Goal: Transaction & Acquisition: Obtain resource

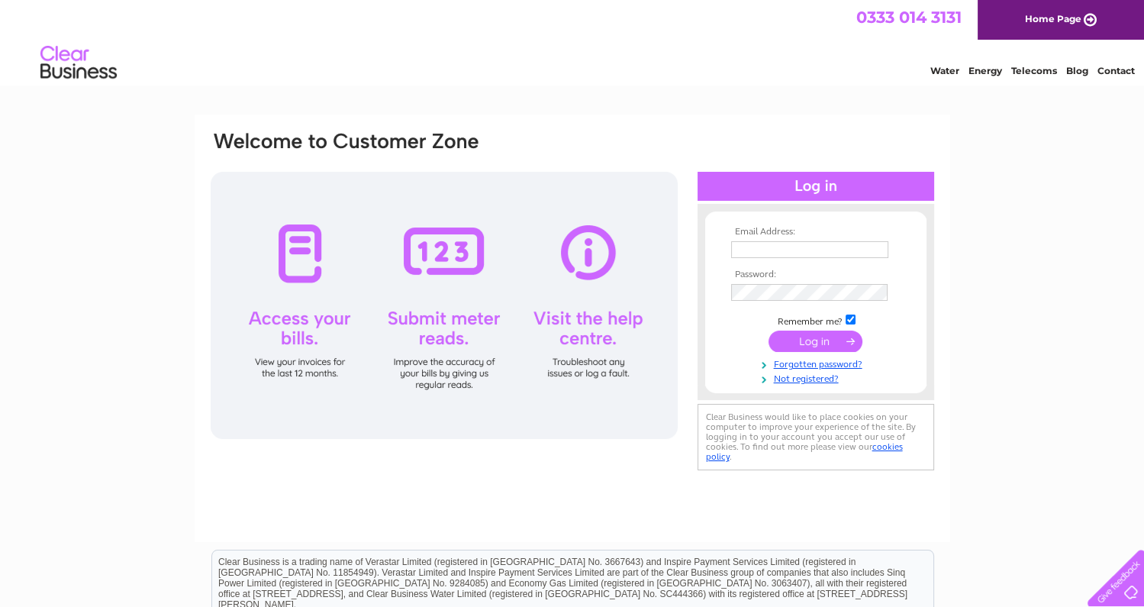
click at [795, 249] on input "text" at bounding box center [809, 249] width 157 height 17
drag, startPoint x: 799, startPoint y: 247, endPoint x: 806, endPoint y: 253, distance: 9.2
click at [799, 247] on input "text" at bounding box center [809, 249] width 157 height 17
type input "Energy@dumgal.gov.uk"
click at [807, 337] on input "submit" at bounding box center [816, 342] width 94 height 21
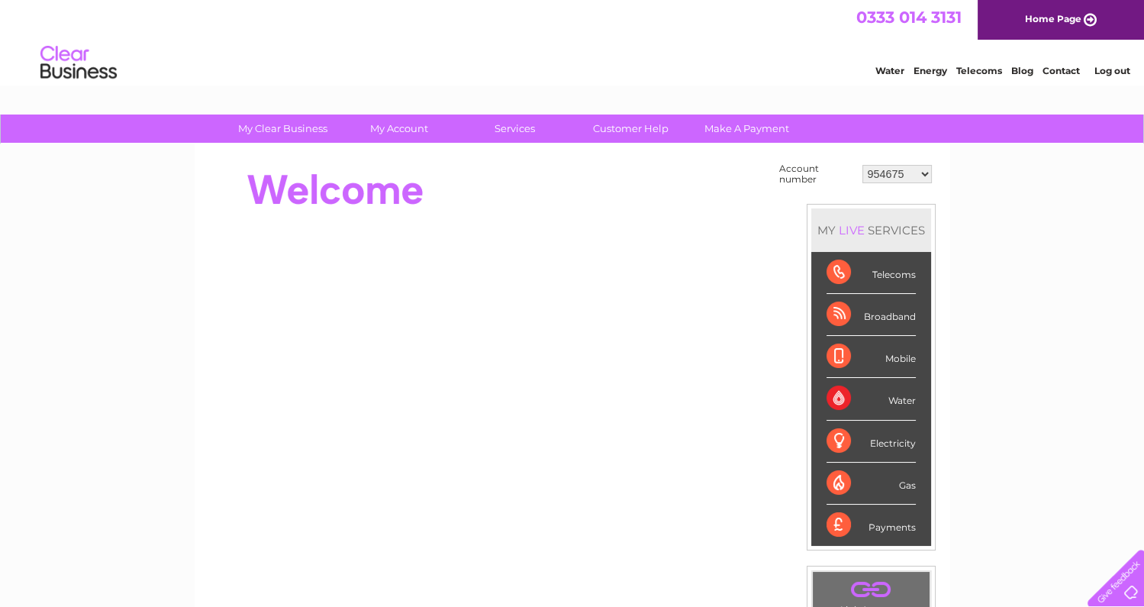
click at [926, 168] on select "954675 996017 1153735 30302964" at bounding box center [897, 174] width 69 height 18
click at [991, 244] on div "My Clear Business Login Details My Details My Preferences Link Account My Accou…" at bounding box center [572, 545] width 1144 height 861
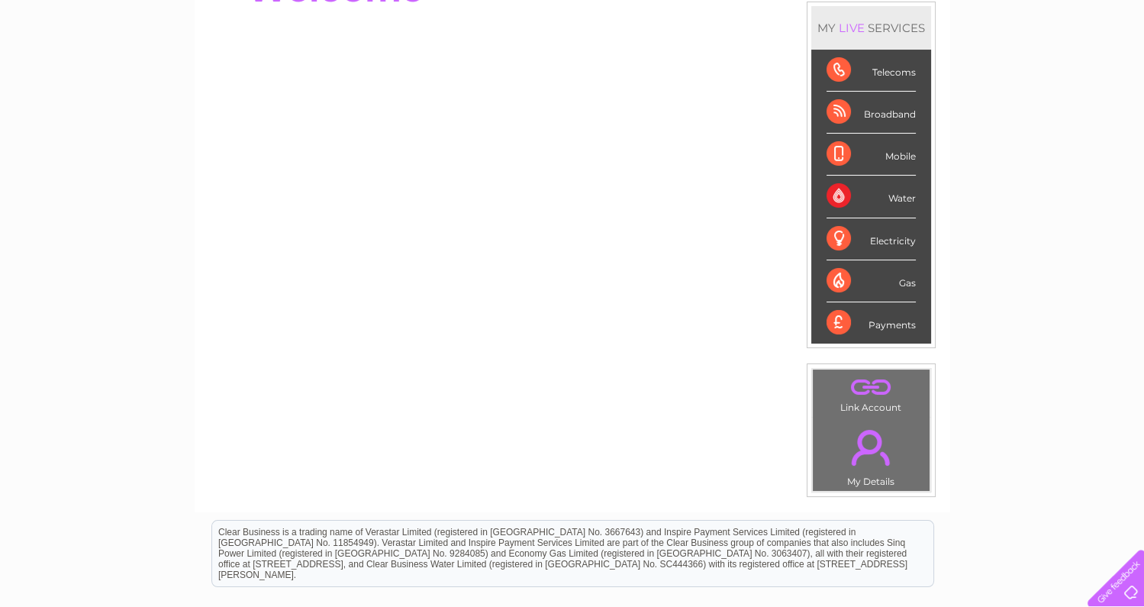
scroll to position [228, 0]
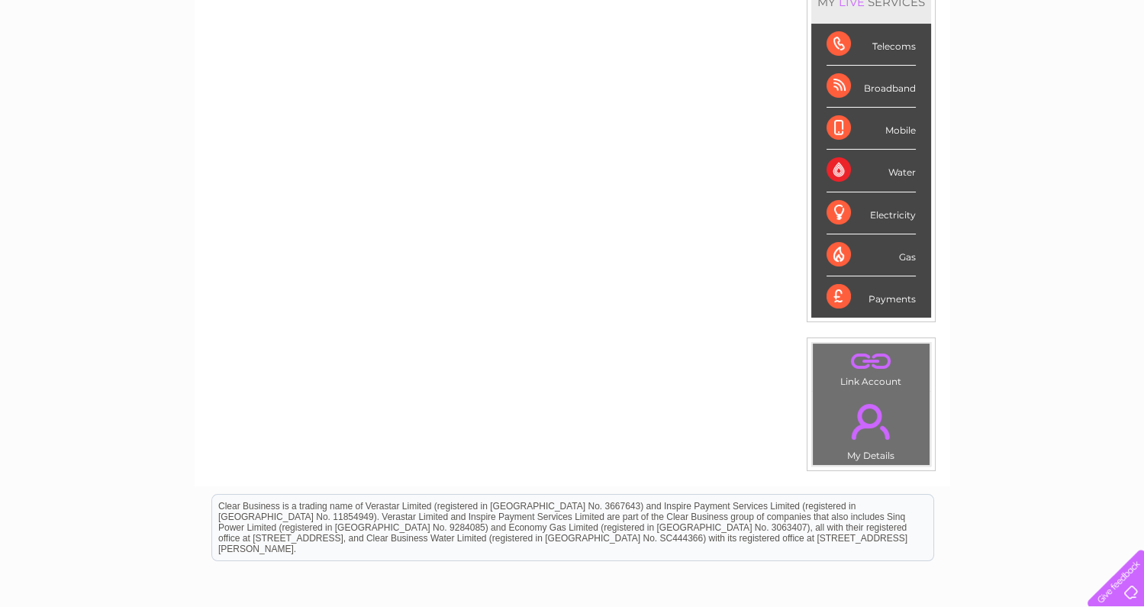
click at [876, 362] on link "." at bounding box center [871, 360] width 109 height 27
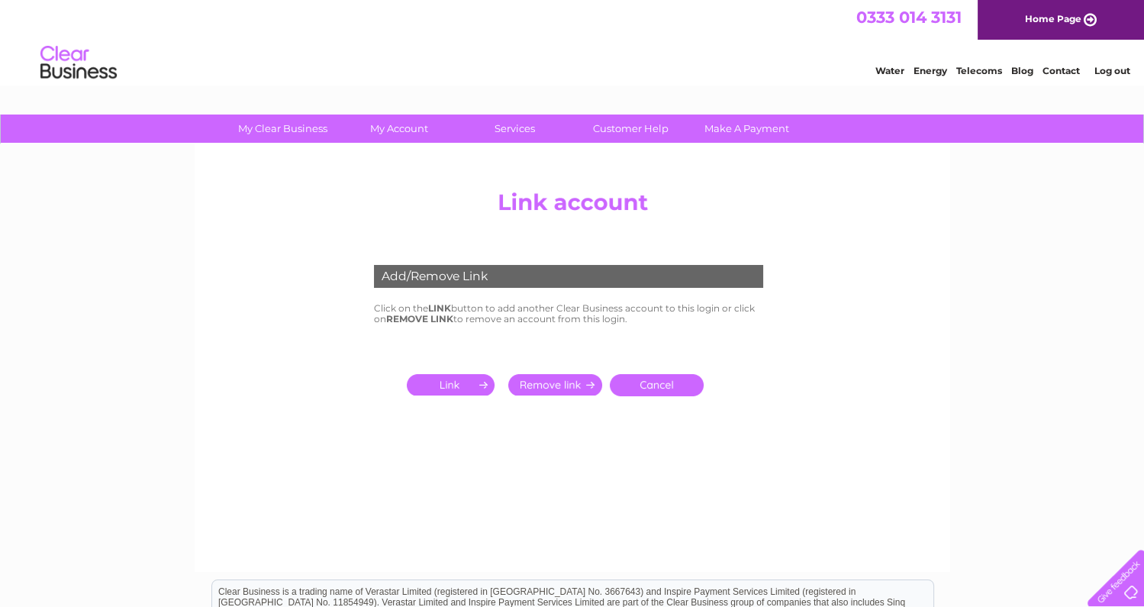
click at [444, 383] on input "submit" at bounding box center [454, 384] width 94 height 21
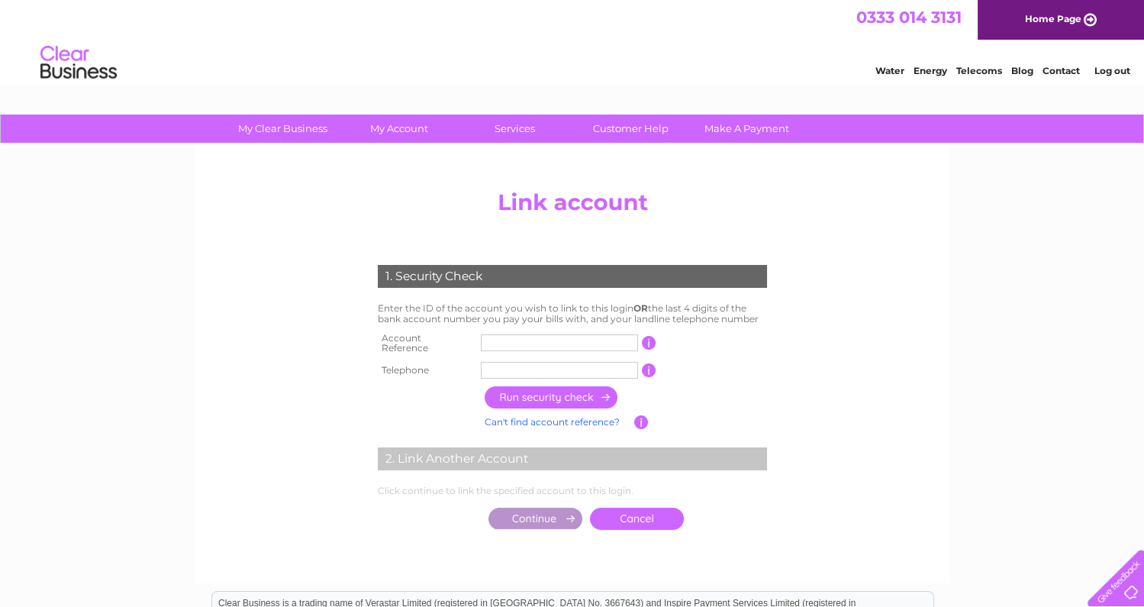
click at [540, 336] on input "text" at bounding box center [559, 342] width 157 height 17
click at [649, 337] on input "button" at bounding box center [649, 343] width 15 height 14
click at [559, 338] on input "text" at bounding box center [559, 342] width 157 height 17
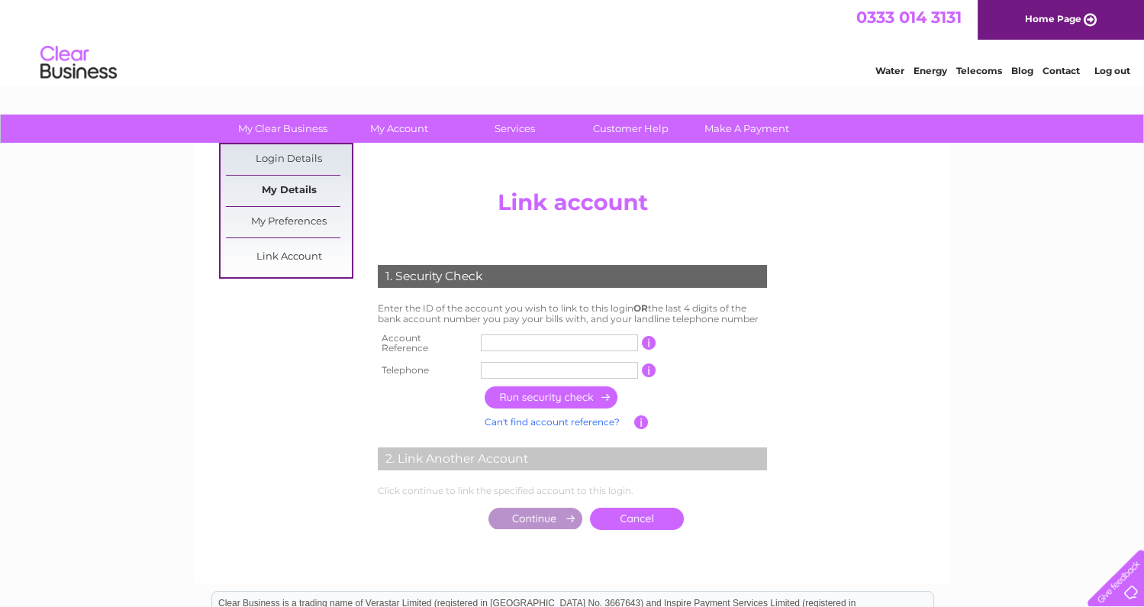
click at [282, 190] on link "My Details" at bounding box center [289, 191] width 126 height 31
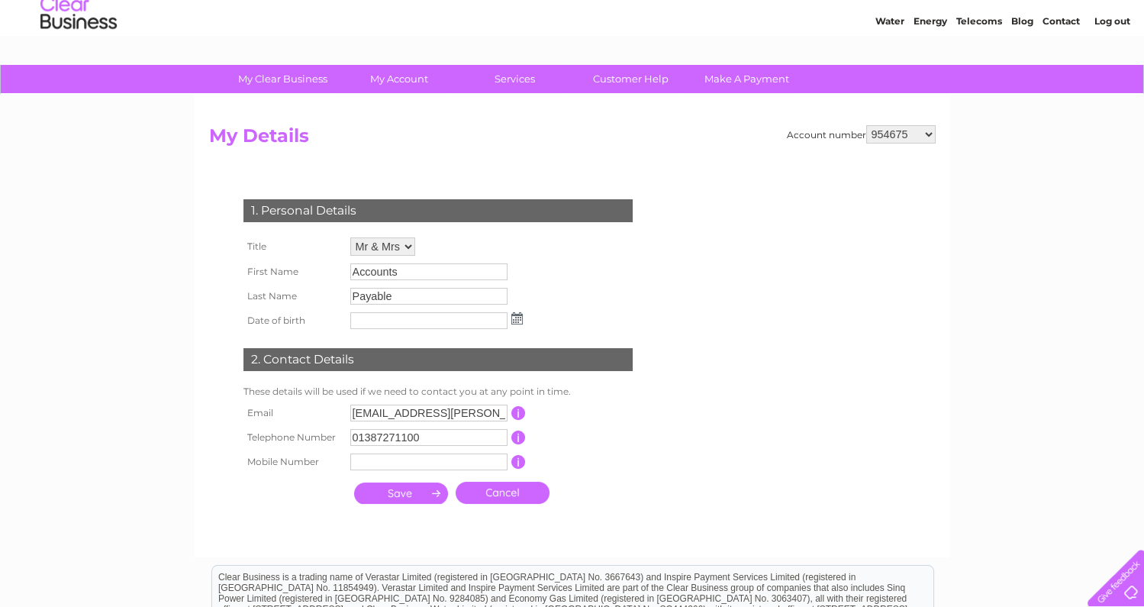
scroll to position [76, 0]
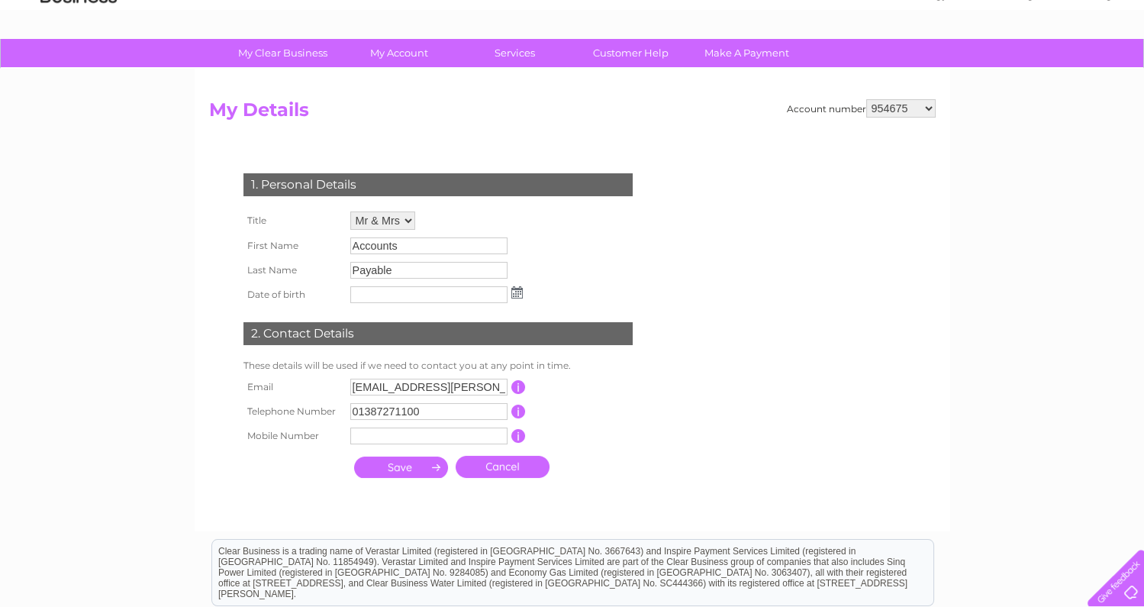
click at [931, 108] on select "954675 996017 1153735 30302964" at bounding box center [901, 108] width 69 height 18
select select "30302964"
click at [867, 99] on select "954675 996017 1153735 30302964" at bounding box center [901, 108] width 69 height 18
click at [998, 184] on div "My Clear Business Login Details My Details My Preferences Link Account My Accou…" at bounding box center [572, 416] width 1144 height 754
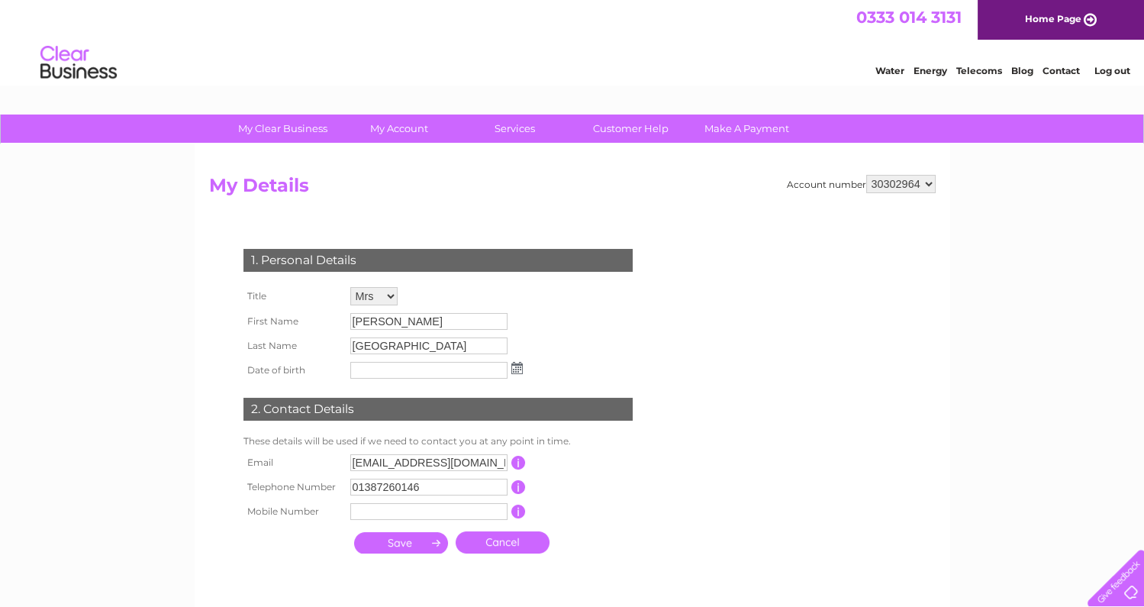
click at [924, 181] on select "954675 996017 1153735 30302964" at bounding box center [901, 184] width 69 height 18
select select "1153735"
click at [867, 175] on select "954675 996017 1153735 30302964" at bounding box center [901, 184] width 69 height 18
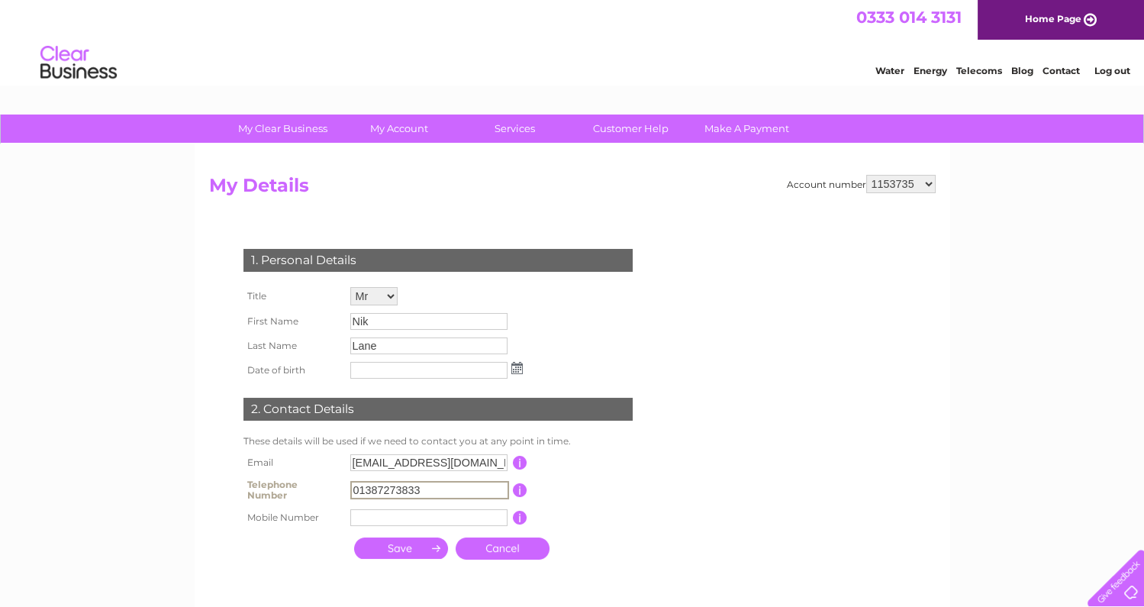
drag, startPoint x: 440, startPoint y: 485, endPoint x: 240, endPoint y: 485, distance: 200.0
click at [240, 485] on tr "Telephone Number 01387273833 This should be a valid landline telephone number s…" at bounding box center [445, 490] width 410 height 31
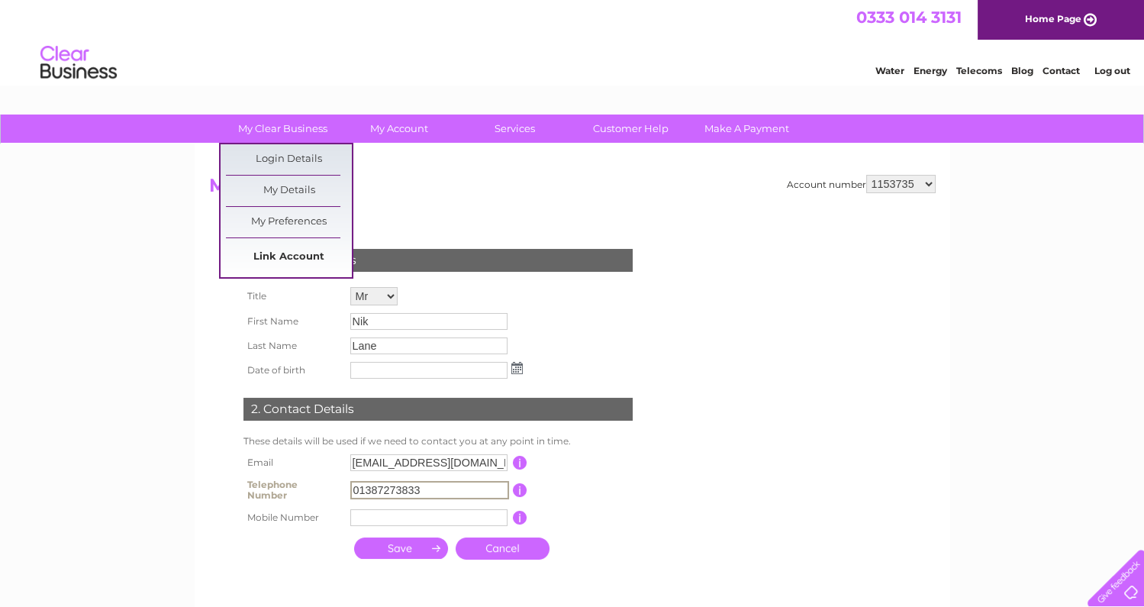
click at [286, 255] on link "Link Account" at bounding box center [289, 257] width 126 height 31
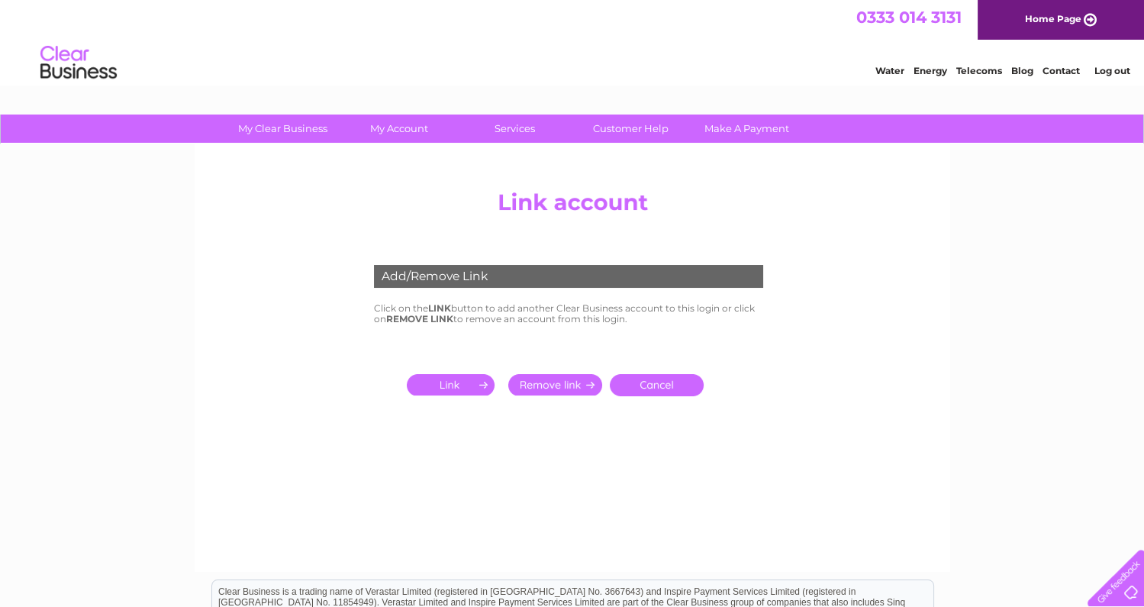
click at [458, 383] on input "submit" at bounding box center [454, 384] width 94 height 21
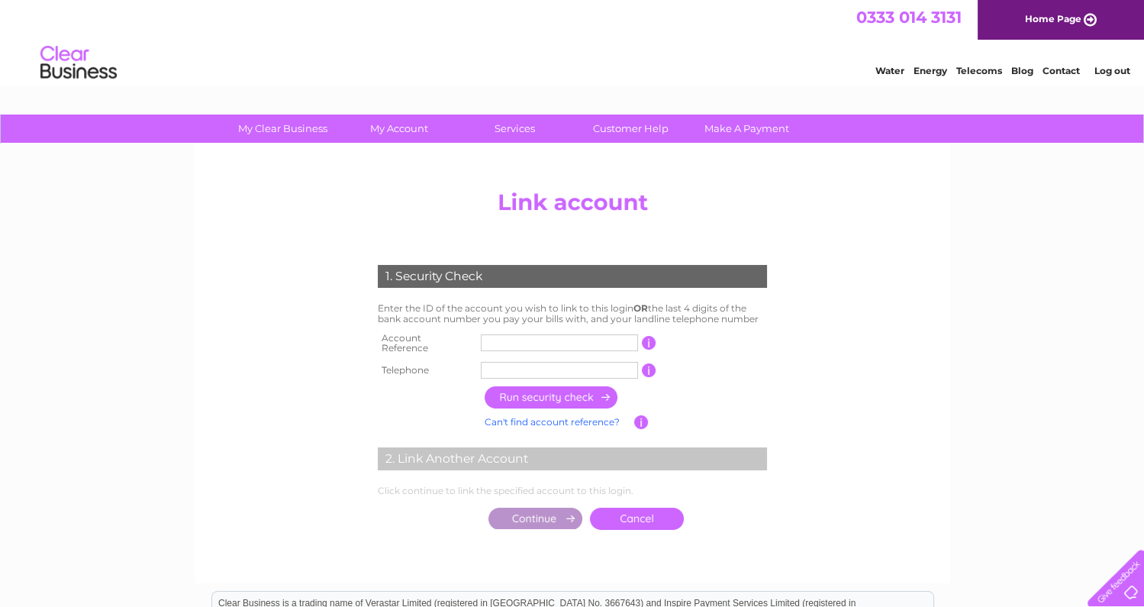
click at [525, 338] on input "text" at bounding box center [559, 342] width 157 height 17
type input "30320808"
drag, startPoint x: 530, startPoint y: 361, endPoint x: 534, endPoint y: 354, distance: 7.9
click at [531, 362] on input "text" at bounding box center [559, 370] width 157 height 17
click at [537, 389] on input "button" at bounding box center [552, 397] width 134 height 22
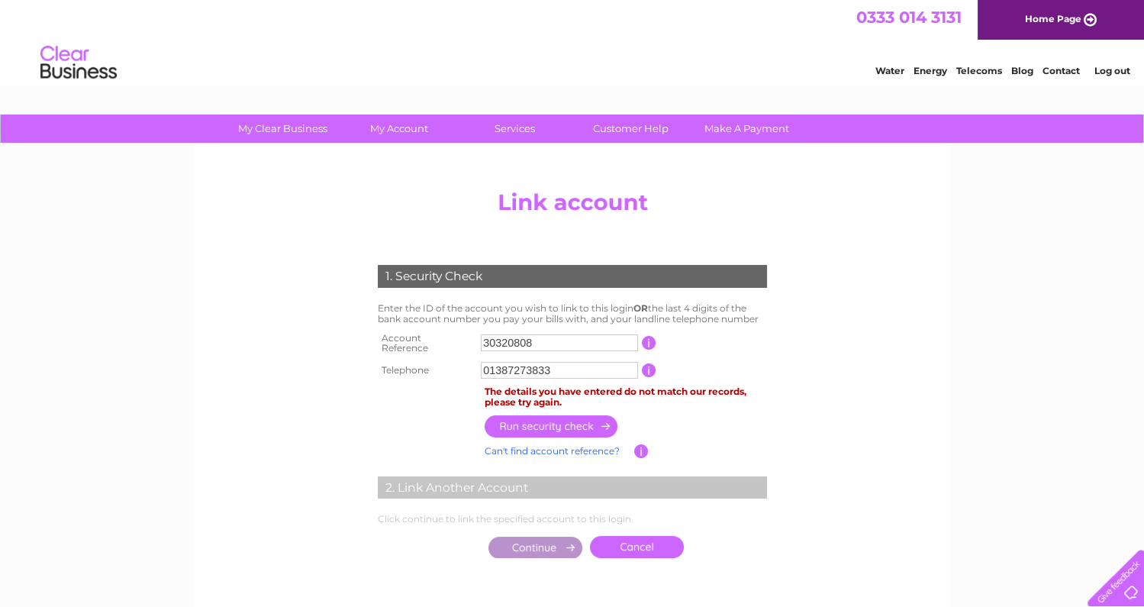
drag, startPoint x: 514, startPoint y: 362, endPoint x: 780, endPoint y: 345, distance: 266.2
click at [515, 362] on input "01387273833" at bounding box center [559, 370] width 157 height 17
drag, startPoint x: 665, startPoint y: 425, endPoint x: 651, endPoint y: 402, distance: 26.7
click at [663, 419] on td at bounding box center [626, 427] width 290 height 30
click at [647, 363] on input "button" at bounding box center [649, 370] width 15 height 14
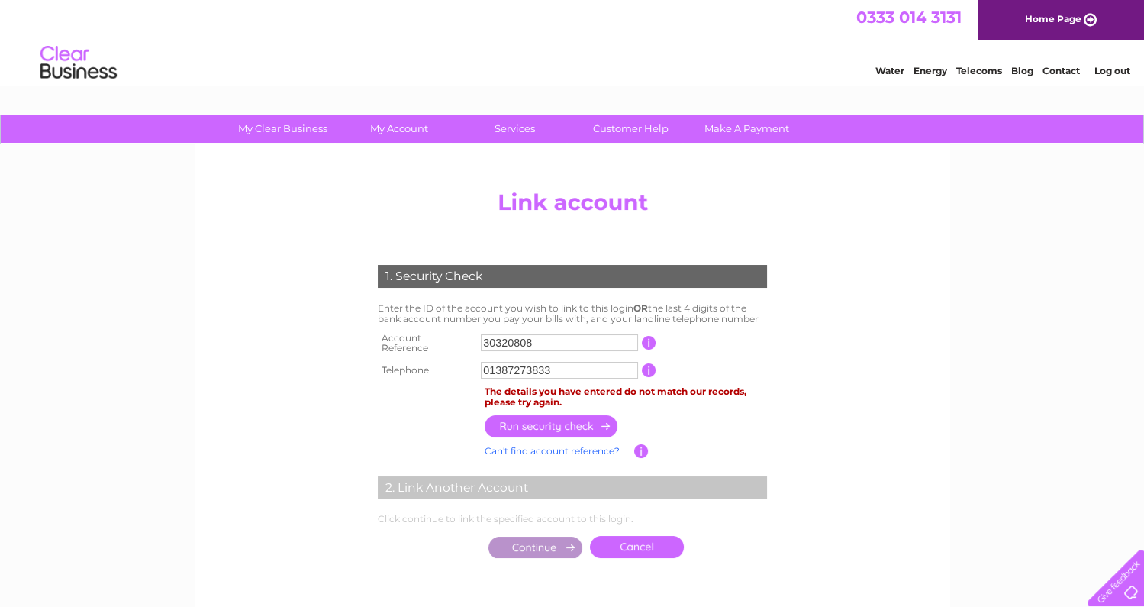
click at [568, 365] on input "01387273833" at bounding box center [559, 370] width 157 height 17
drag, startPoint x: 568, startPoint y: 365, endPoint x: 455, endPoint y: 367, distance: 113.0
click at [455, 367] on tr "Telephone 01387273833 1 of the landline telephone numbers you have given us" at bounding box center [572, 370] width 397 height 24
drag, startPoint x: 517, startPoint y: 360, endPoint x: 466, endPoint y: 360, distance: 50.4
click at [466, 360] on tr "Telephone 01387 1 of the landline telephone numbers you have given us" at bounding box center [572, 370] width 397 height 24
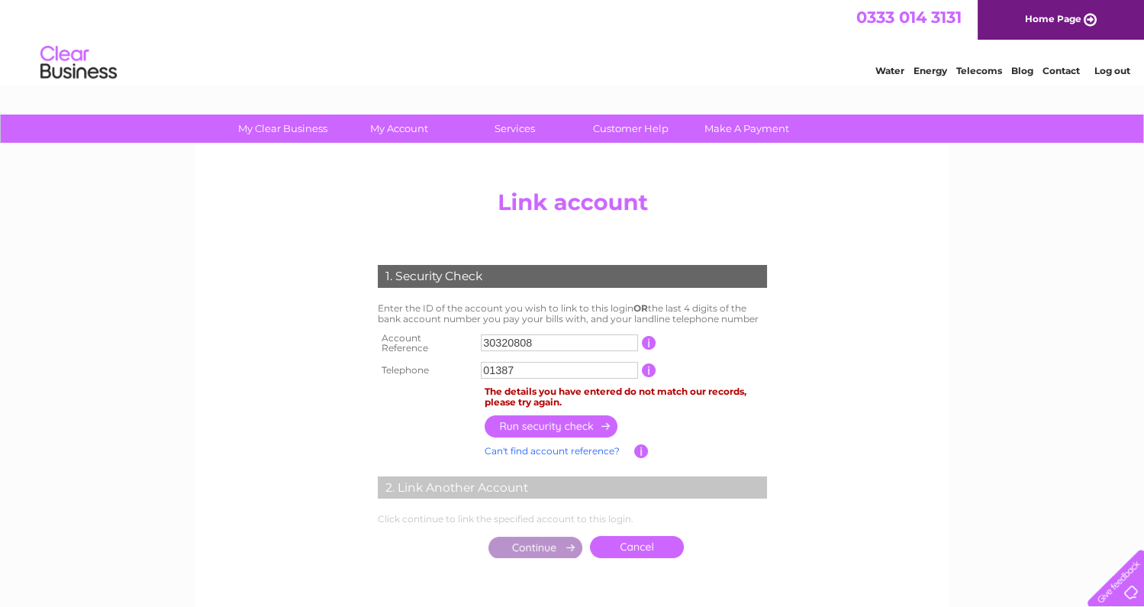
type input "01387"
click at [625, 544] on link "Cancel" at bounding box center [637, 547] width 94 height 22
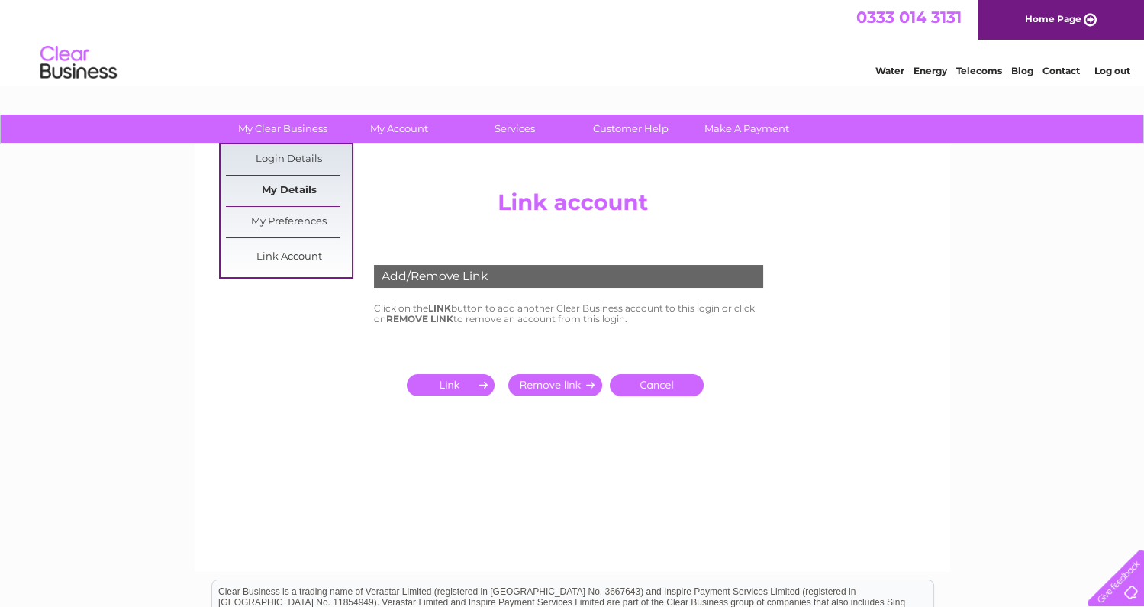
click at [297, 189] on link "My Details" at bounding box center [289, 191] width 126 height 31
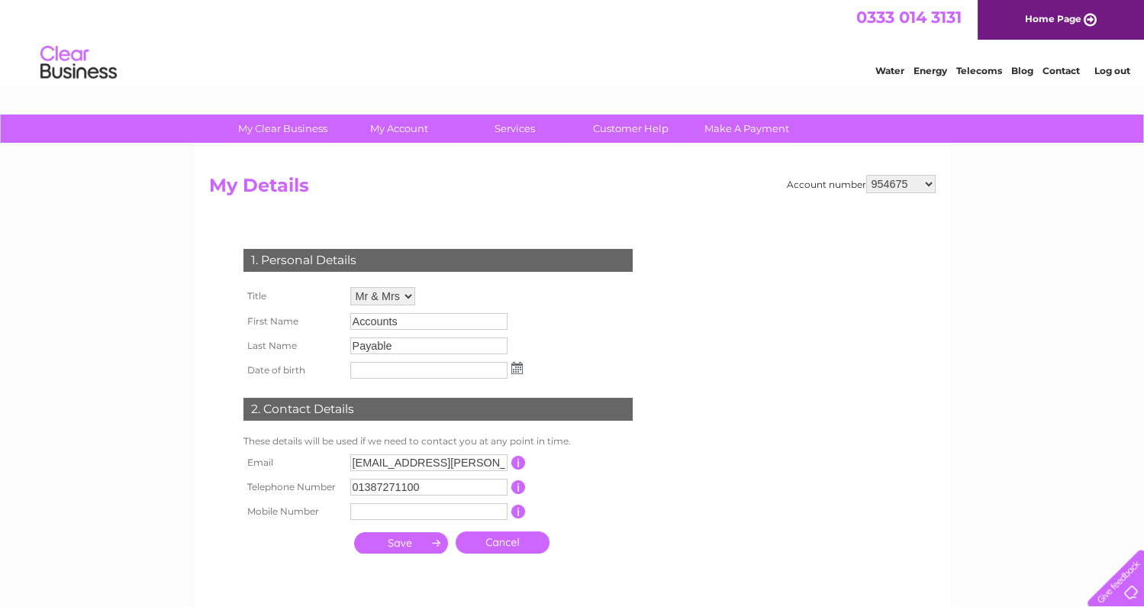
click at [928, 186] on select "954675 996017 1153735 30302964" at bounding box center [901, 184] width 69 height 18
select select "996017"
click at [867, 175] on select "954675 996017 1153735 30302964" at bounding box center [901, 184] width 69 height 18
click at [928, 179] on select "954675 996017 1153735 30302964" at bounding box center [901, 184] width 69 height 18
select select "1153735"
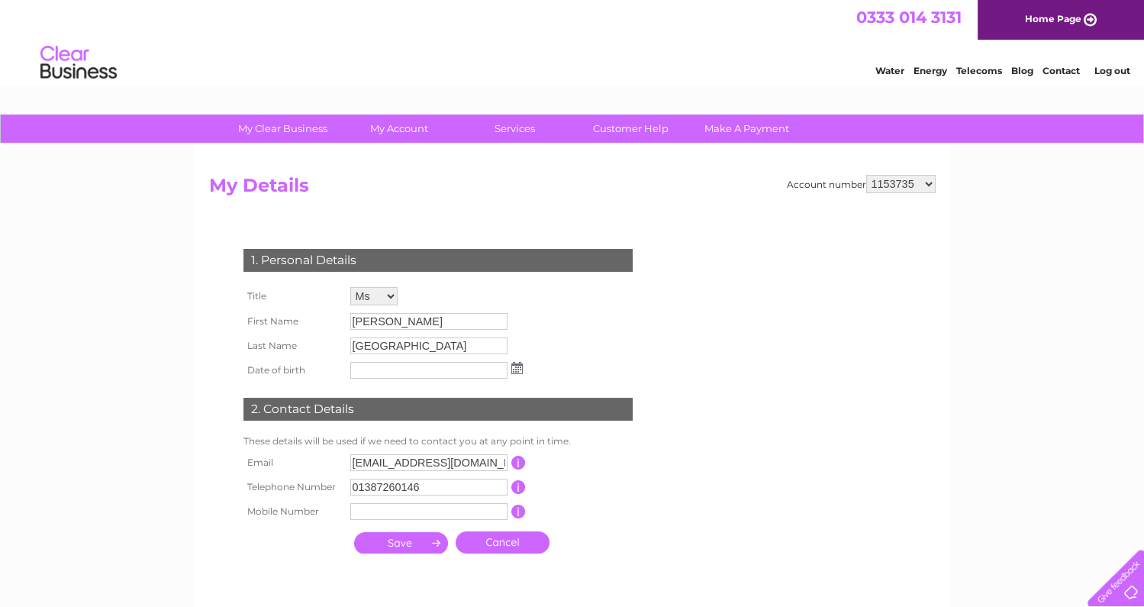
click at [867, 175] on select "954675 996017 1153735 30302964" at bounding box center [901, 184] width 69 height 18
click at [928, 182] on select "954675 996017 1153735 30302964" at bounding box center [901, 184] width 69 height 18
select select "30302964"
click at [867, 175] on select "954675 996017 1153735 30302964" at bounding box center [901, 184] width 69 height 18
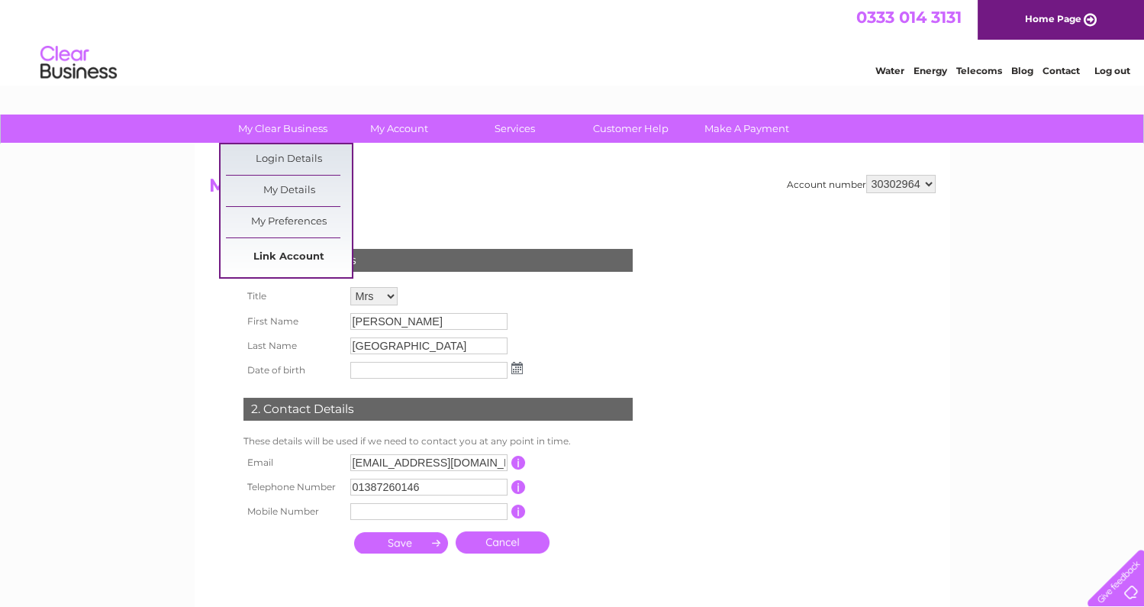
click at [290, 250] on link "Link Account" at bounding box center [289, 257] width 126 height 31
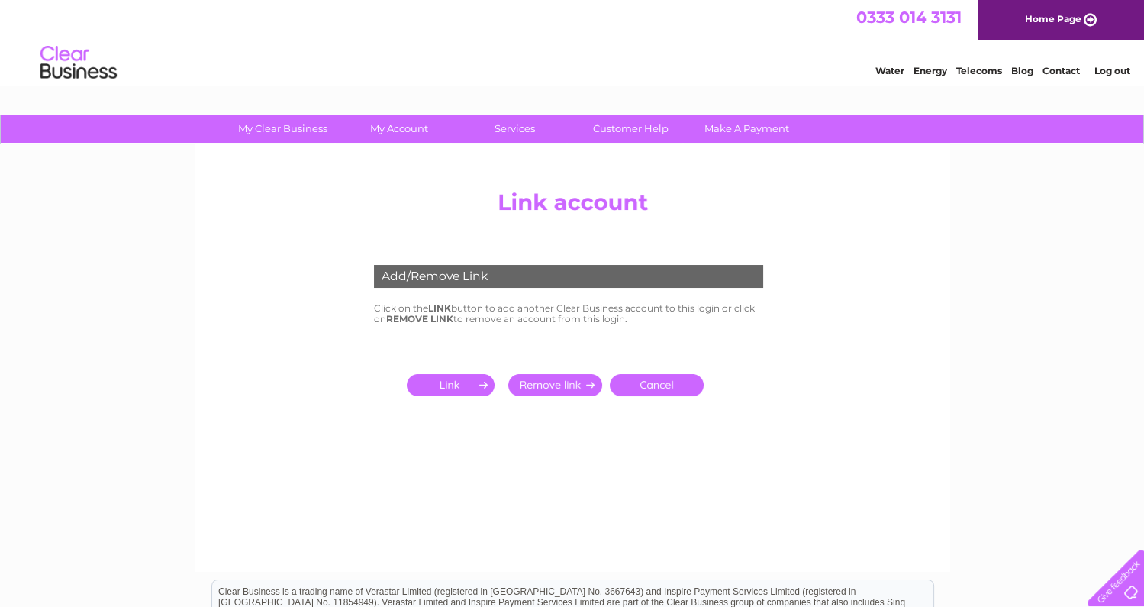
click at [456, 384] on input "submit" at bounding box center [454, 384] width 94 height 21
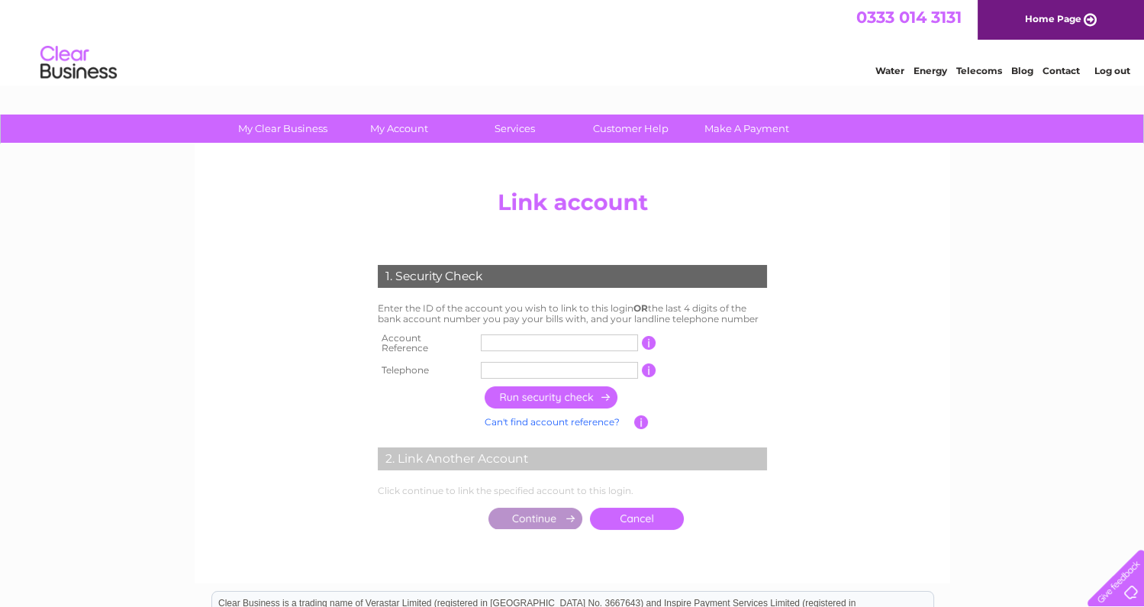
click at [645, 341] on input "button" at bounding box center [649, 343] width 15 height 14
drag, startPoint x: 521, startPoint y: 339, endPoint x: 544, endPoint y: 335, distance: 22.5
click at [522, 339] on input "text" at bounding box center [559, 342] width 157 height 17
type input "30320808"
click at [503, 367] on input "text" at bounding box center [559, 370] width 157 height 17
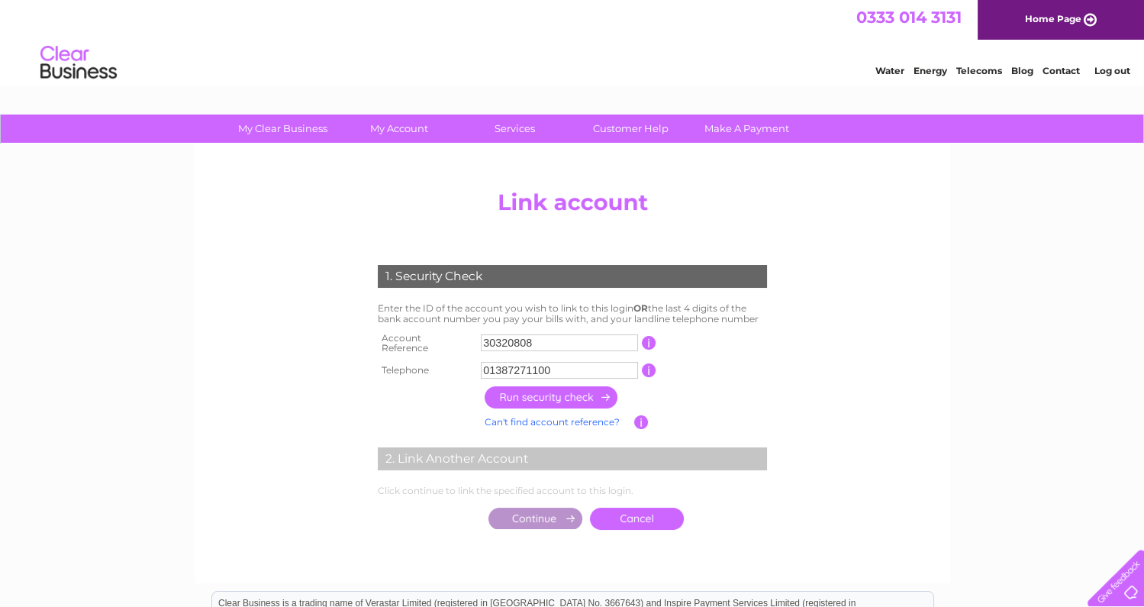
click at [579, 387] on input "button" at bounding box center [552, 397] width 134 height 22
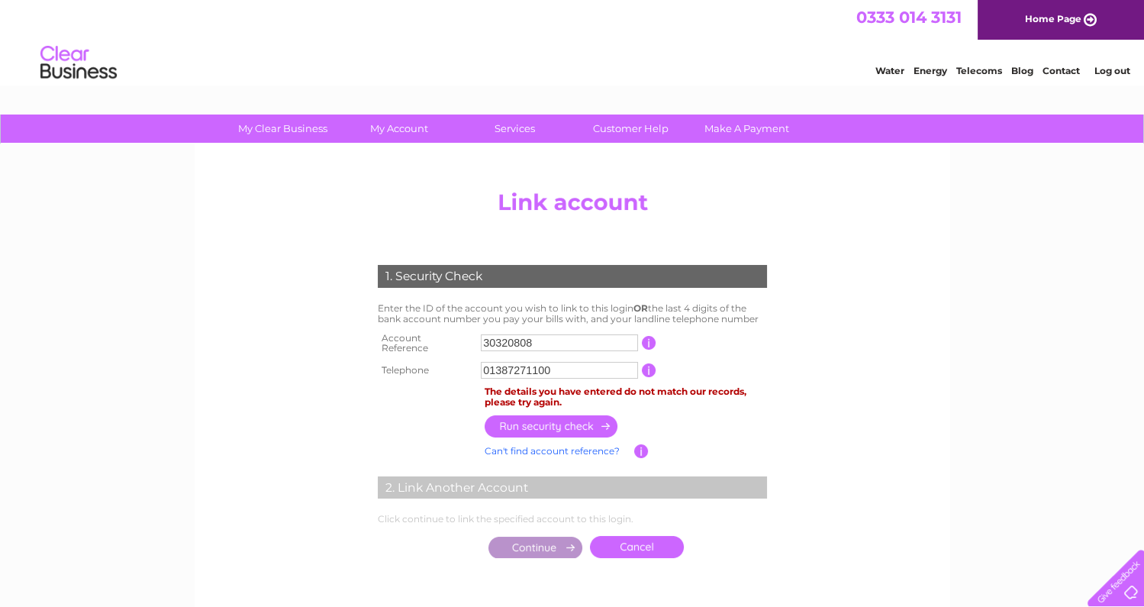
drag, startPoint x: 550, startPoint y: 366, endPoint x: 457, endPoint y: 367, distance: 92.4
click at [457, 367] on tr "Telephone 01387271100 1 of the landline telephone numbers you have given us" at bounding box center [572, 370] width 397 height 24
click at [560, 418] on input "button" at bounding box center [552, 426] width 134 height 22
click at [648, 363] on input "button" at bounding box center [649, 370] width 15 height 14
click at [644, 337] on input "button" at bounding box center [649, 343] width 15 height 14
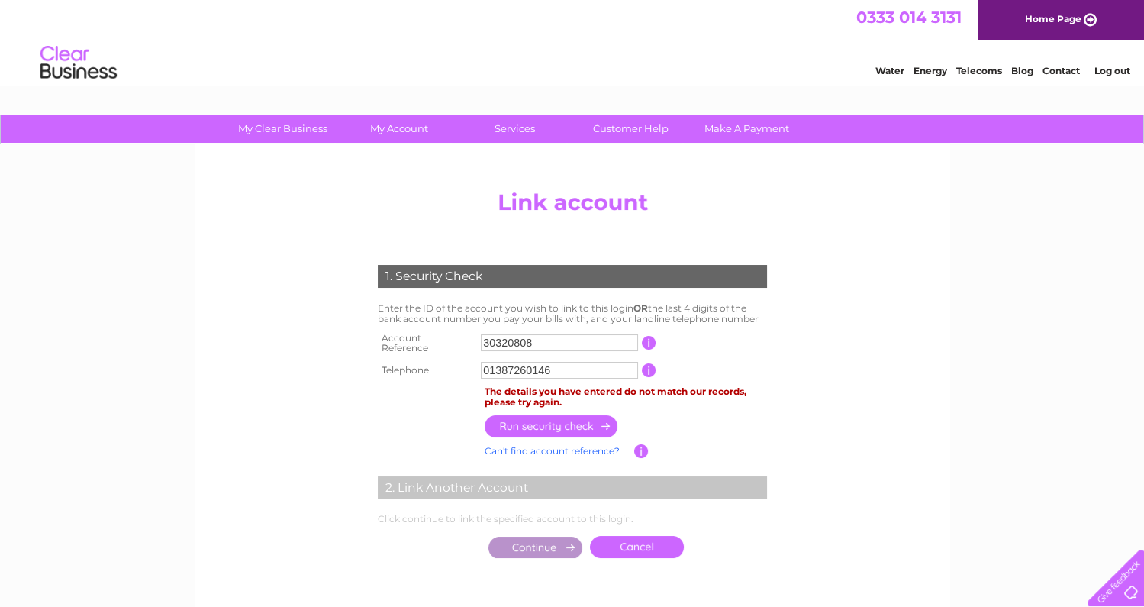
drag, startPoint x: 554, startPoint y: 366, endPoint x: 421, endPoint y: 367, distance: 132.1
click at [421, 367] on tr "Telephone 01387260146 1 of the landline telephone numbers you have given us" at bounding box center [572, 370] width 397 height 24
type input "07919895353"
click at [825, 458] on center "Add/Remove Link Click on the LINK button to add another Clear Business account …" at bounding box center [572, 389] width 727 height 414
click at [549, 424] on input "button" at bounding box center [552, 426] width 134 height 22
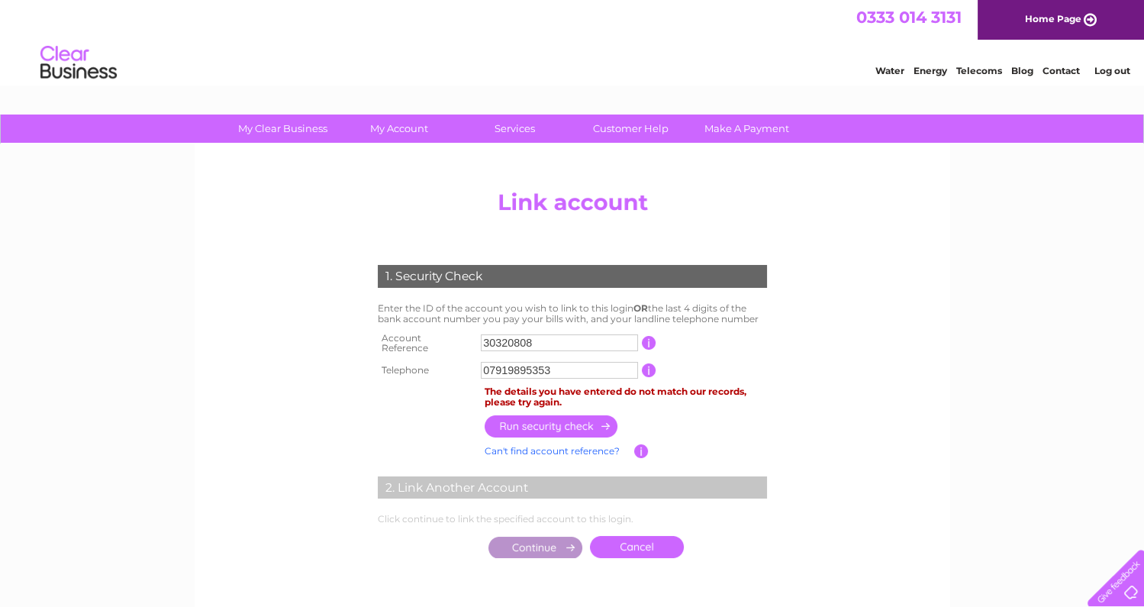
click at [649, 363] on input "button" at bounding box center [649, 370] width 15 height 14
click at [636, 536] on link "Cancel" at bounding box center [637, 547] width 94 height 22
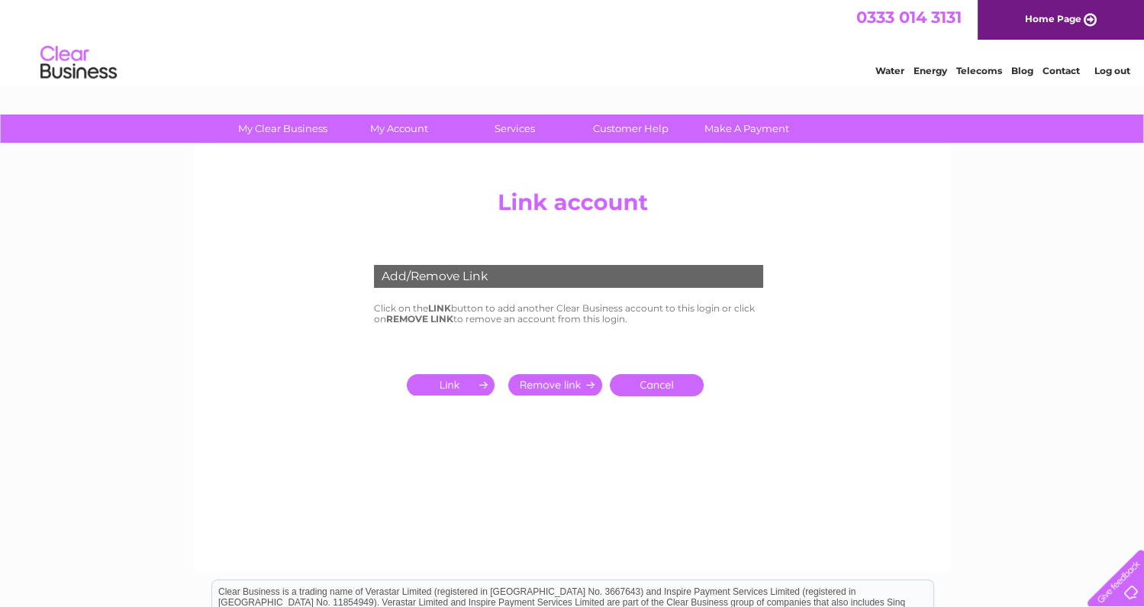
click at [657, 389] on link "Cancel" at bounding box center [657, 385] width 94 height 22
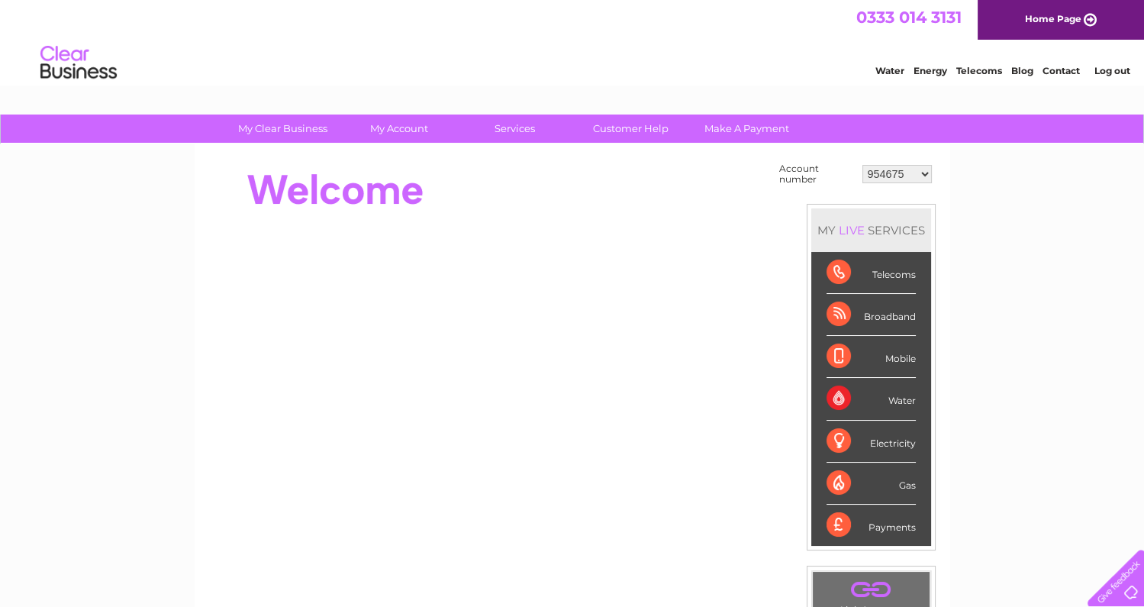
click at [926, 170] on select "954675 996017 1153735 30302964" at bounding box center [897, 174] width 69 height 18
click at [863, 165] on select "954675 996017 1153735 30302964" at bounding box center [897, 174] width 69 height 18
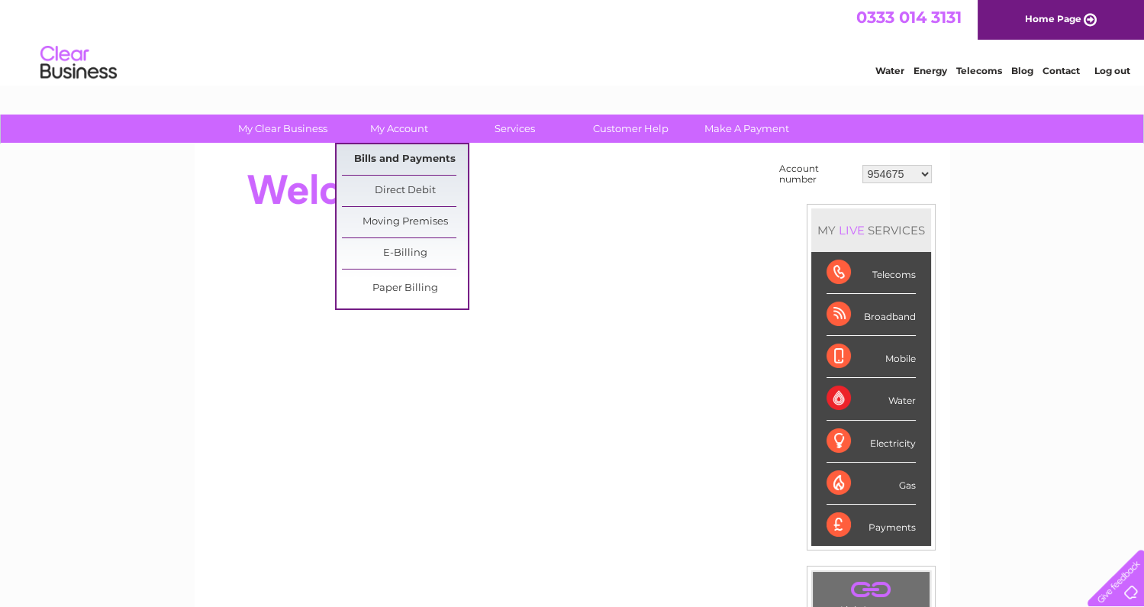
click at [397, 160] on link "Bills and Payments" at bounding box center [405, 159] width 126 height 31
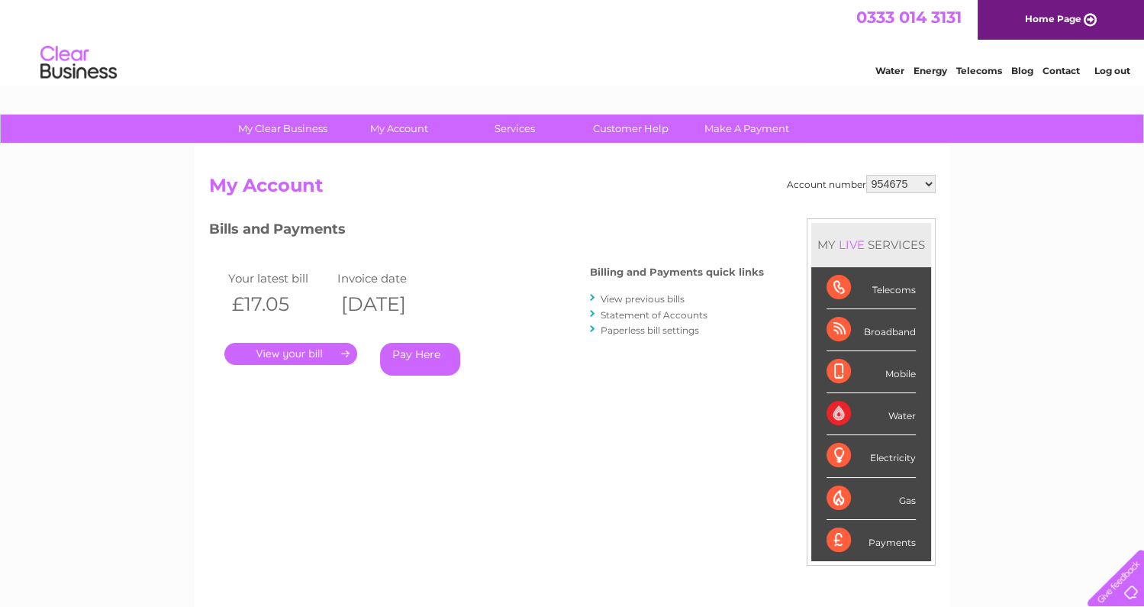
click at [639, 295] on link "View previous bills" at bounding box center [643, 298] width 84 height 11
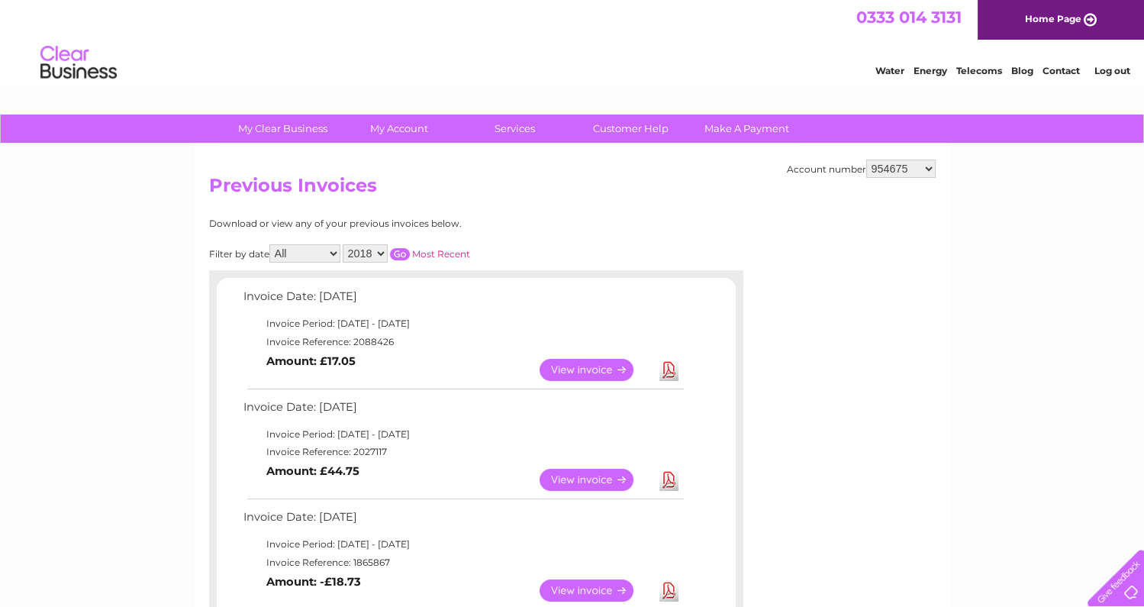
click at [934, 165] on select "954675 996017 1153735 30302964" at bounding box center [901, 169] width 69 height 18
select select "30302964"
click at [867, 160] on select "954675 996017 1153735 30302964" at bounding box center [901, 169] width 69 height 18
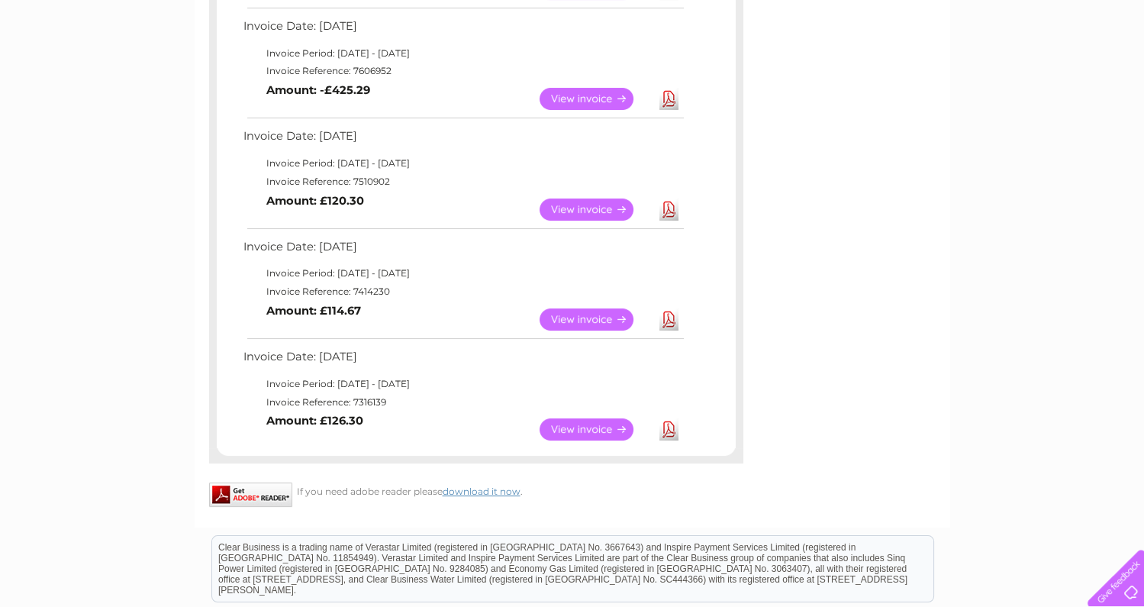
scroll to position [381, 0]
click at [578, 421] on link "View" at bounding box center [596, 429] width 112 height 22
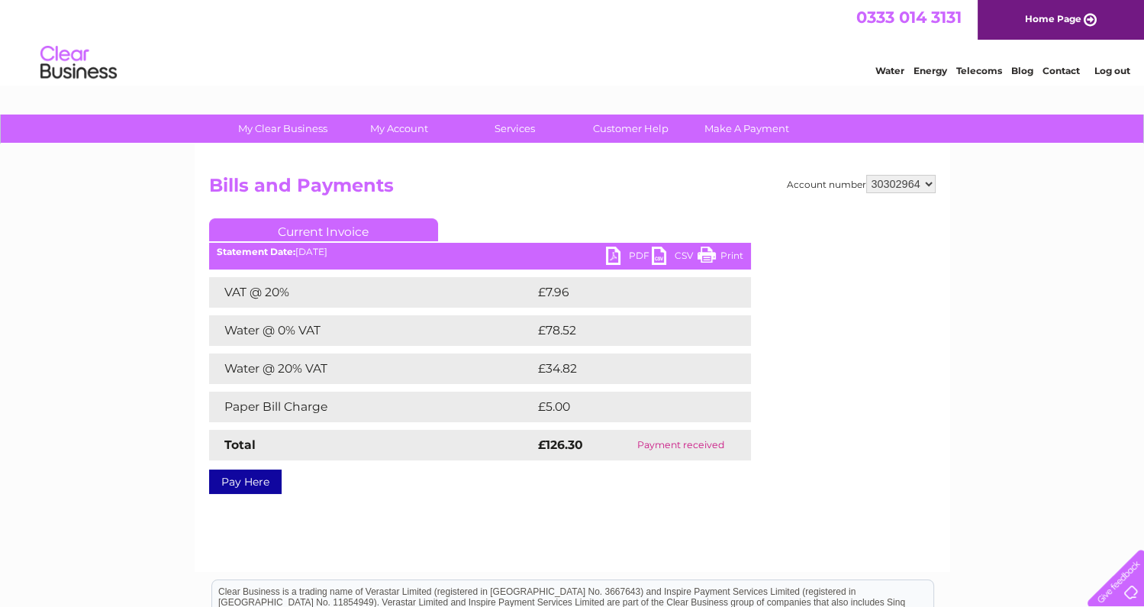
click at [614, 250] on link "PDF" at bounding box center [629, 258] width 46 height 22
click at [926, 182] on select "954675 996017 1153735 30302964" at bounding box center [901, 184] width 69 height 18
select select "1153735"
click at [867, 175] on select "954675 996017 1153735 30302964" at bounding box center [901, 184] width 69 height 18
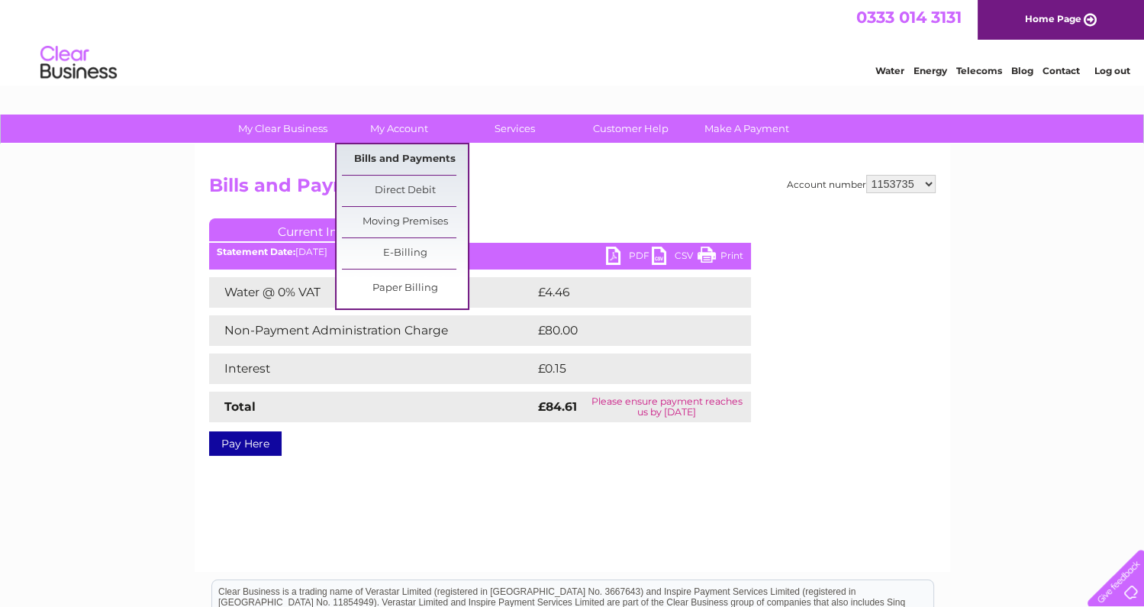
click at [428, 156] on link "Bills and Payments" at bounding box center [405, 159] width 126 height 31
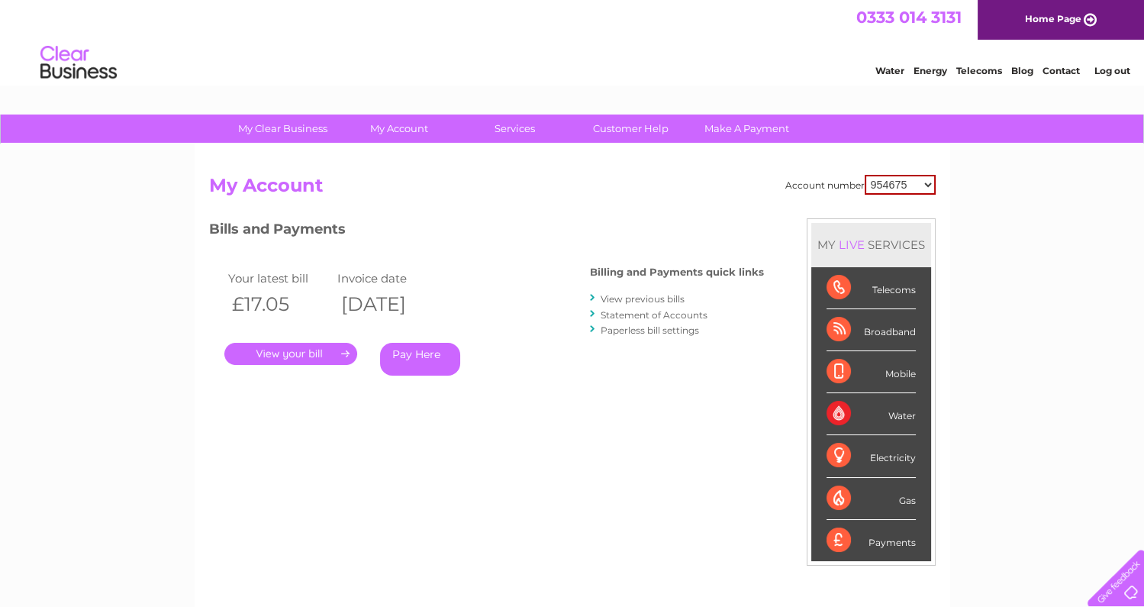
click at [924, 182] on select "954675 996017 1153735 30302964" at bounding box center [900, 185] width 71 height 20
select select "996017"
click at [866, 175] on select "954675 996017 1153735 30302964" at bounding box center [900, 185] width 71 height 20
click at [658, 297] on link "View previous bills" at bounding box center [643, 298] width 84 height 11
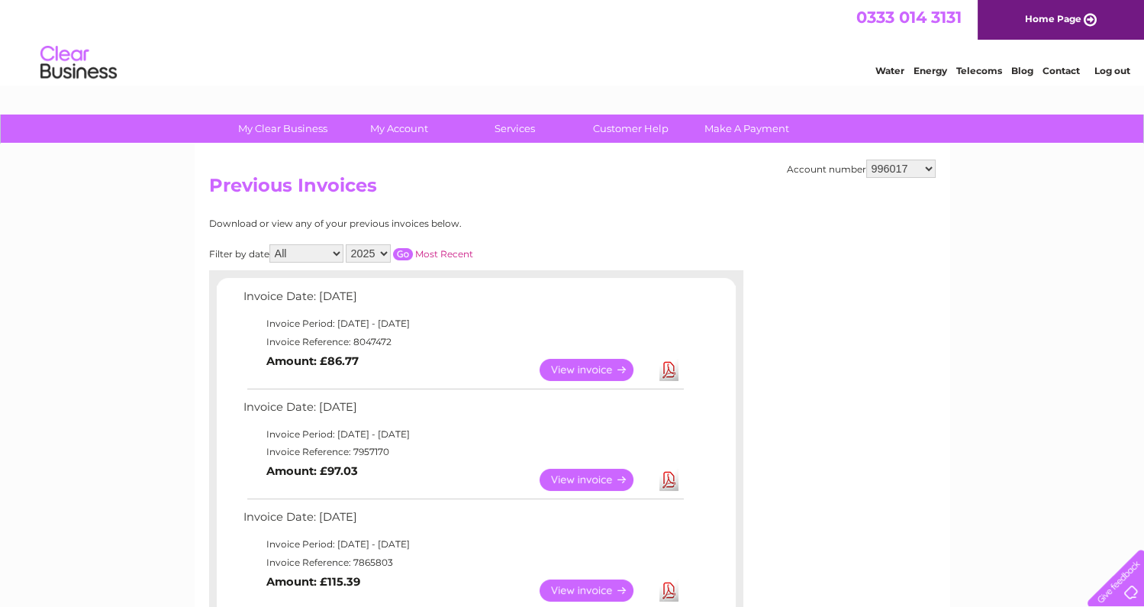
click at [928, 166] on select "954675 996017 1153735 30302964" at bounding box center [901, 169] width 69 height 18
select select "1153735"
click at [867, 160] on select "954675 996017 1153735 30302964" at bounding box center [901, 169] width 69 height 18
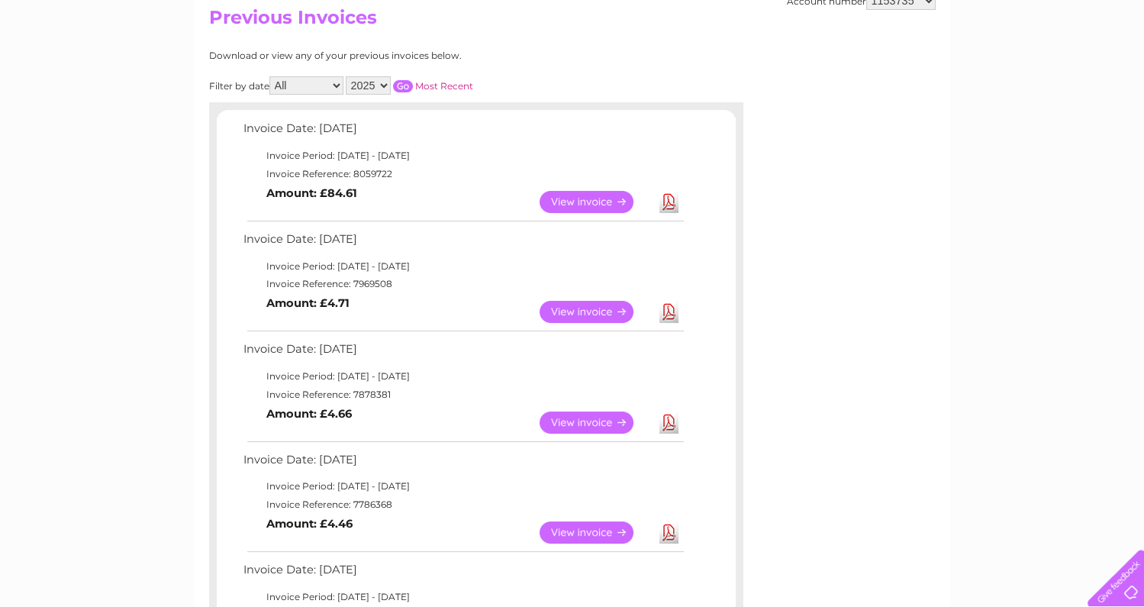
scroll to position [153, 0]
